Goal: Task Accomplishment & Management: Manage account settings

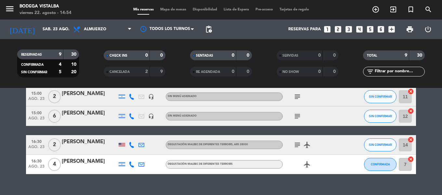
scroll to position [158, 0]
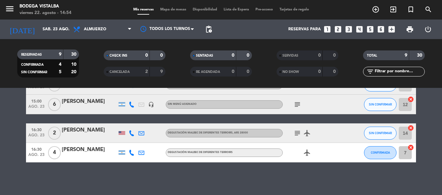
drag, startPoint x: 209, startPoint y: 121, endPoint x: 210, endPoint y: 145, distance: 23.7
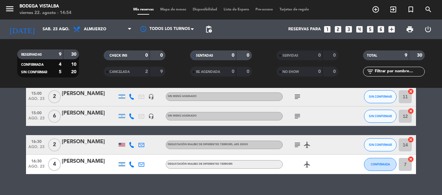
scroll to position [126, 0]
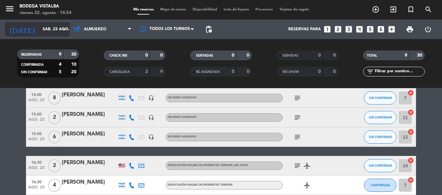
click at [43, 26] on input "sáb. 23 ago." at bounding box center [66, 29] width 55 height 11
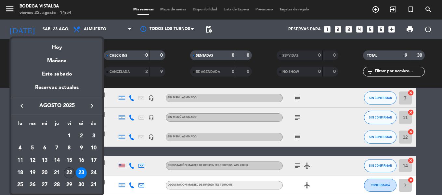
click at [68, 170] on div "22" at bounding box center [69, 172] width 11 height 11
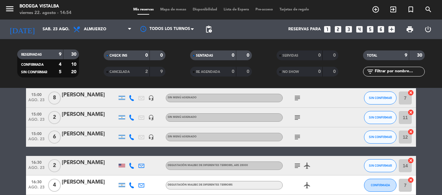
type input "vie. 22 ago."
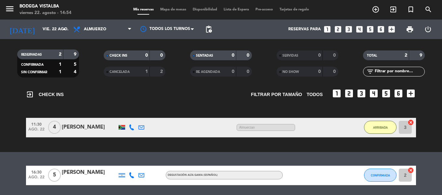
scroll to position [20, 0]
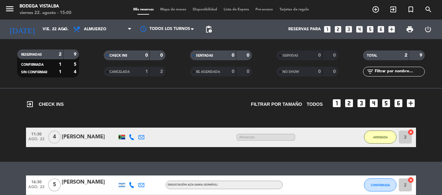
click at [7, 15] on button "menu" at bounding box center [10, 10] width 10 height 12
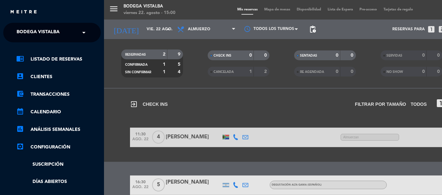
click at [28, 30] on span "BODEGA VISTALBA" at bounding box center [38, 33] width 43 height 14
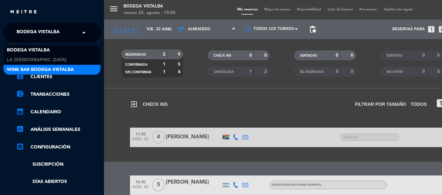
click at [44, 70] on span "Wine Bar Bodega Vistalba" at bounding box center [40, 69] width 67 height 7
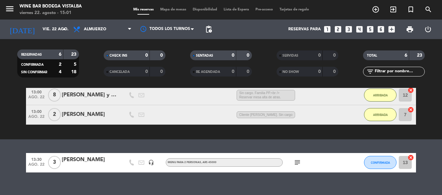
drag, startPoint x: 116, startPoint y: 93, endPoint x: 108, endPoint y: 121, distance: 29.9
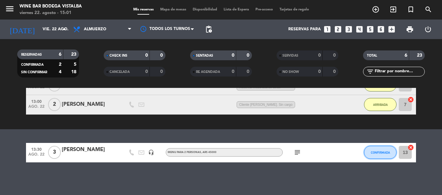
click at [375, 149] on button "CONFIRMADA" at bounding box center [380, 151] width 32 height 13
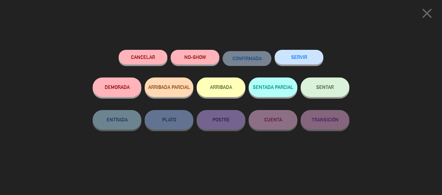
click at [210, 91] on button "ARRIBADA" at bounding box center [220, 86] width 49 height 19
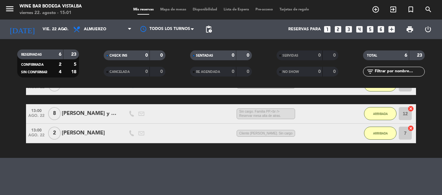
click at [360, 29] on icon "looks_4" at bounding box center [359, 29] width 8 height 8
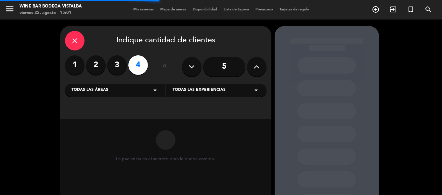
click at [89, 85] on div "Todas las áreas arrow_drop_down" at bounding box center [115, 89] width 100 height 13
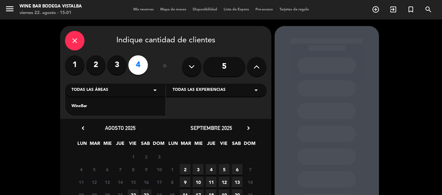
click at [90, 107] on div "WineBar" at bounding box center [114, 106] width 87 height 6
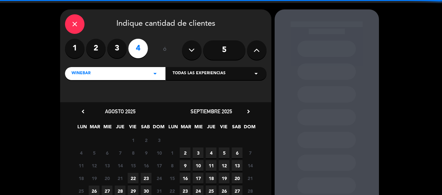
scroll to position [57, 0]
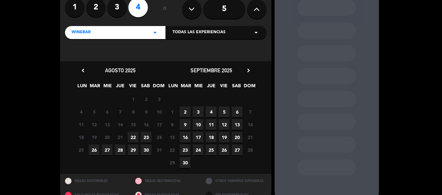
click at [134, 137] on span "22" at bounding box center [133, 137] width 11 height 11
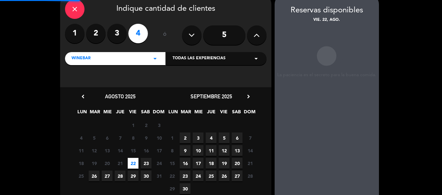
scroll to position [26, 0]
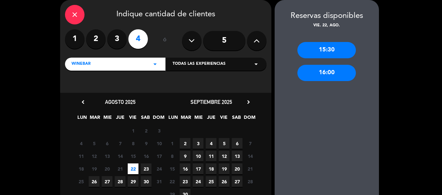
click at [333, 45] on div "15:30" at bounding box center [326, 50] width 58 height 16
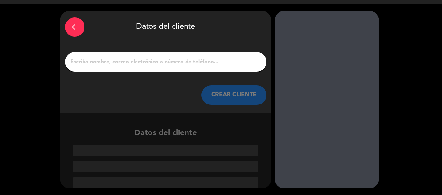
click at [161, 67] on div at bounding box center [165, 61] width 201 height 19
click at [161, 63] on input "1" at bounding box center [166, 61] width 192 height 9
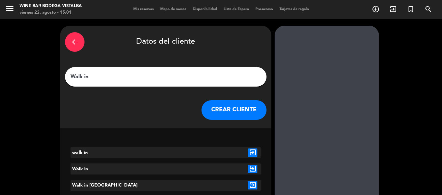
type input "Walk in"
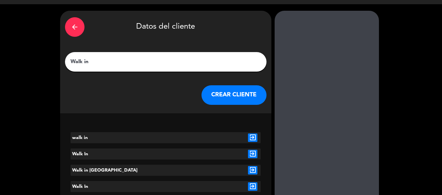
click at [232, 108] on div "arrow_back Datos del cliente Walk in CREAR CLIENTE" at bounding box center [165, 62] width 211 height 102
click at [228, 97] on button "CREAR CLIENTE" at bounding box center [233, 94] width 65 height 19
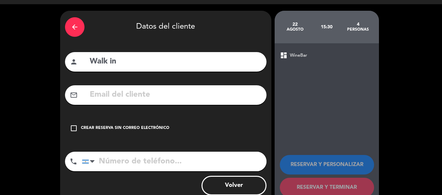
click at [153, 133] on div "check_box_outline_blank Crear reserva sin correo electrónico" at bounding box center [165, 127] width 201 height 19
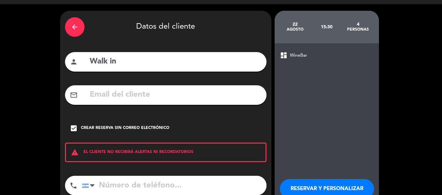
click at [357, 189] on button "RESERVAR Y PERSONALIZAR" at bounding box center [327, 188] width 94 height 19
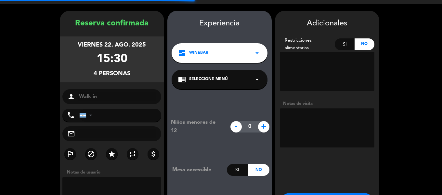
scroll to position [26, 0]
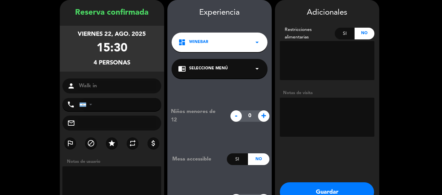
click at [344, 186] on button "Guardar" at bounding box center [327, 191] width 94 height 19
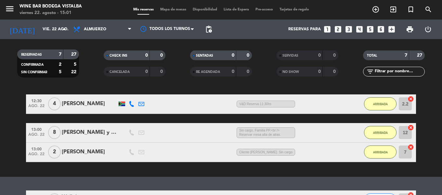
scroll to position [187, 0]
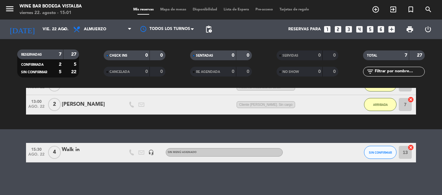
drag, startPoint x: 255, startPoint y: 144, endPoint x: 258, endPoint y: 177, distance: 32.9
click at [391, 149] on button "SIN CONFIRMAR" at bounding box center [380, 151] width 32 height 13
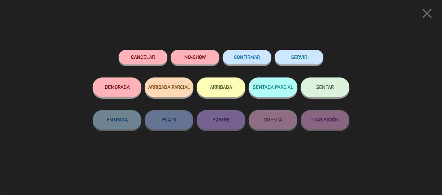
click at [203, 85] on button "ARRIBADA" at bounding box center [220, 86] width 49 height 19
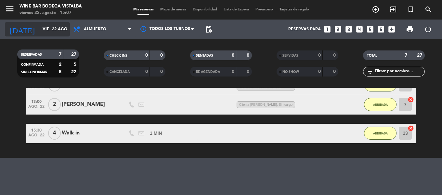
click at [39, 24] on input "vie. 22 ago." at bounding box center [66, 29] width 55 height 11
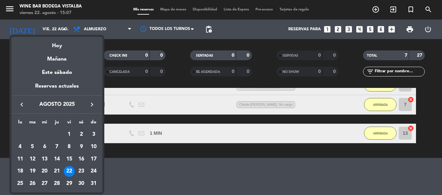
click at [59, 58] on div "Mañana" at bounding box center [56, 56] width 91 height 13
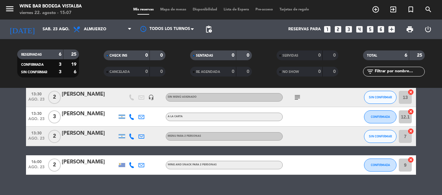
scroll to position [100, 0]
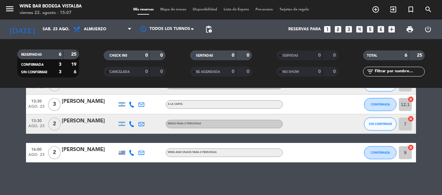
drag, startPoint x: 0, startPoint y: 108, endPoint x: 0, endPoint y: 130, distance: 21.4
click at [45, 34] on input "sáb. 23 ago." at bounding box center [66, 29] width 55 height 11
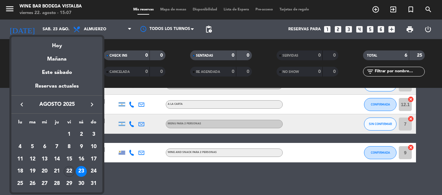
click at [11, 8] on div at bounding box center [221, 97] width 442 height 195
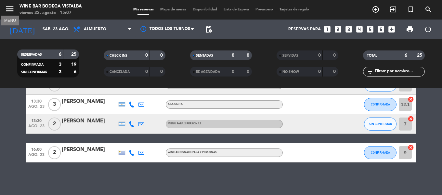
click at [10, 9] on icon "menu" at bounding box center [10, 9] width 10 height 10
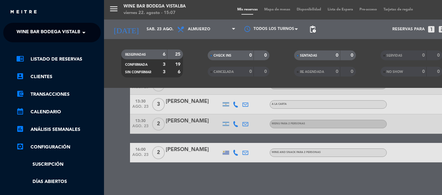
click at [24, 32] on span "Wine Bar Bodega Vistalba" at bounding box center [50, 33] width 67 height 14
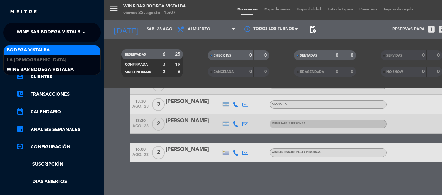
click at [25, 54] on div "BODEGA VISTALBA" at bounding box center [52, 50] width 97 height 10
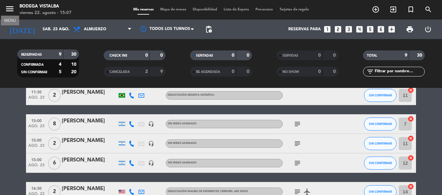
click at [14, 7] on icon "menu" at bounding box center [10, 9] width 10 height 10
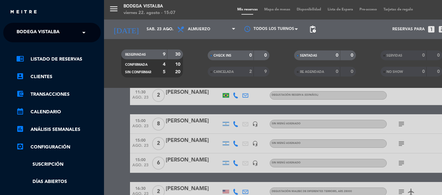
click at [53, 43] on div "chrome_reader_mode Listado de Reservas account_box Clientes account_balance_wal…" at bounding box center [51, 166] width 107 height 248
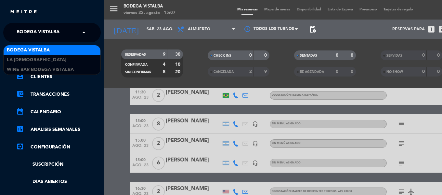
click at [54, 31] on span "BODEGA VISTALBA" at bounding box center [38, 33] width 43 height 14
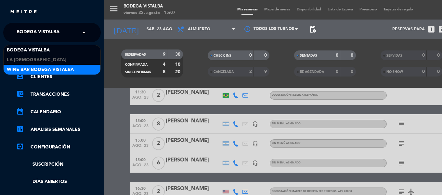
click at [49, 70] on span "Wine Bar Bodega Vistalba" at bounding box center [40, 69] width 67 height 7
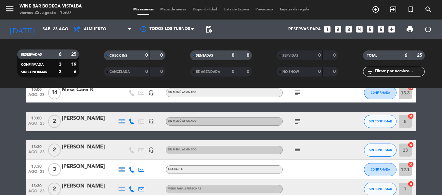
scroll to position [2, 0]
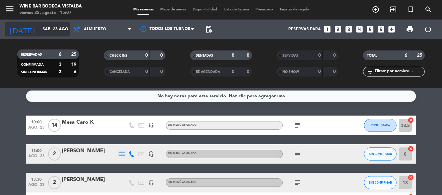
click at [39, 34] on input "sáb. 23 ago." at bounding box center [66, 29] width 55 height 11
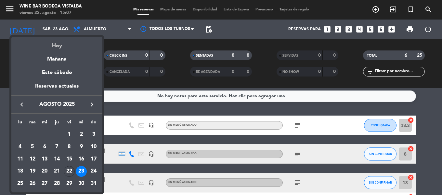
click at [54, 48] on div "Hoy" at bounding box center [56, 43] width 91 height 13
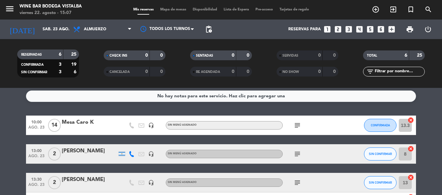
type input "vie. 22 ago."
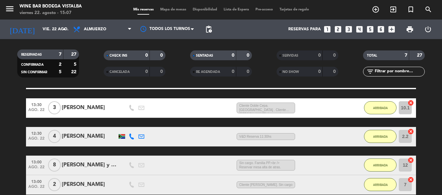
drag, startPoint x: 136, startPoint y: 122, endPoint x: 135, endPoint y: 146, distance: 24.0
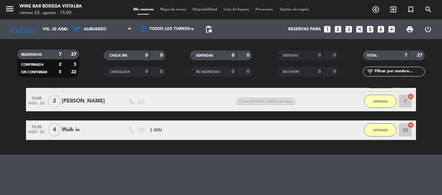
scroll to position [196, 0]
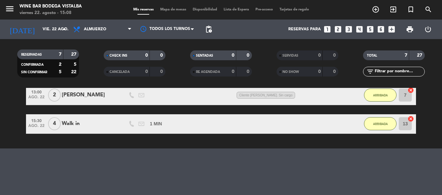
drag, startPoint x: 135, startPoint y: 146, endPoint x: 137, endPoint y: 156, distance: 9.2
